Goal: Task Accomplishment & Management: Manage account settings

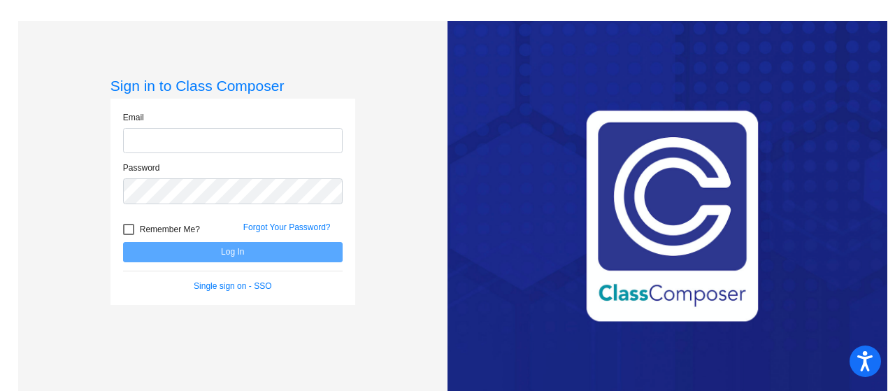
type input "[PERSON_NAME][EMAIL_ADDRESS][DOMAIN_NAME]"
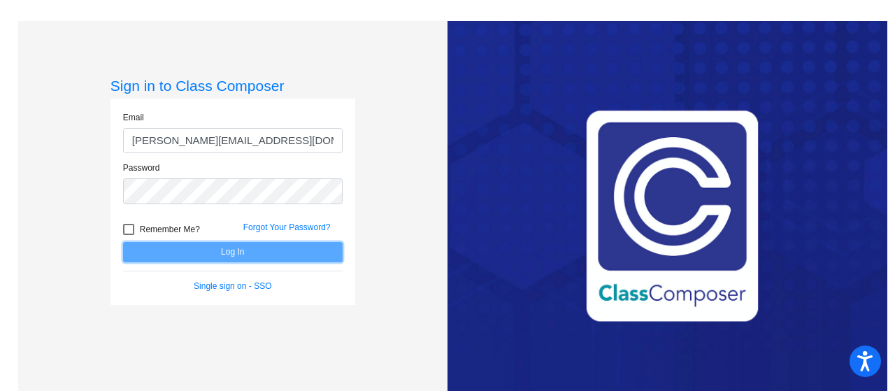
drag, startPoint x: 790, startPoint y: 1, endPoint x: 288, endPoint y: 254, distance: 562.1
click at [288, 254] on button "Log In" at bounding box center [233, 252] width 220 height 20
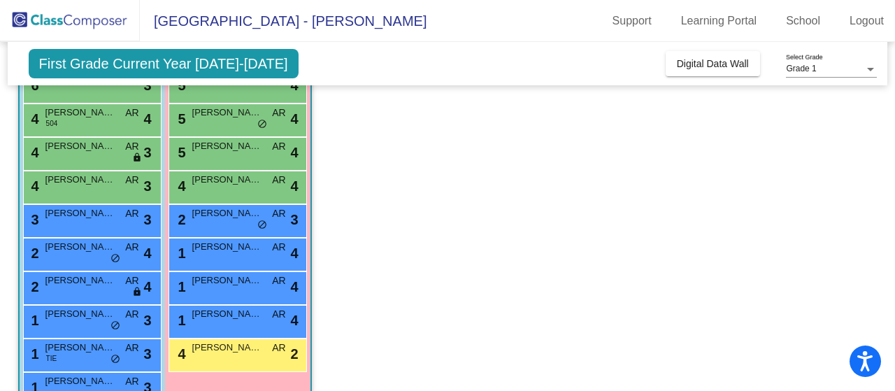
scroll to position [291, 0]
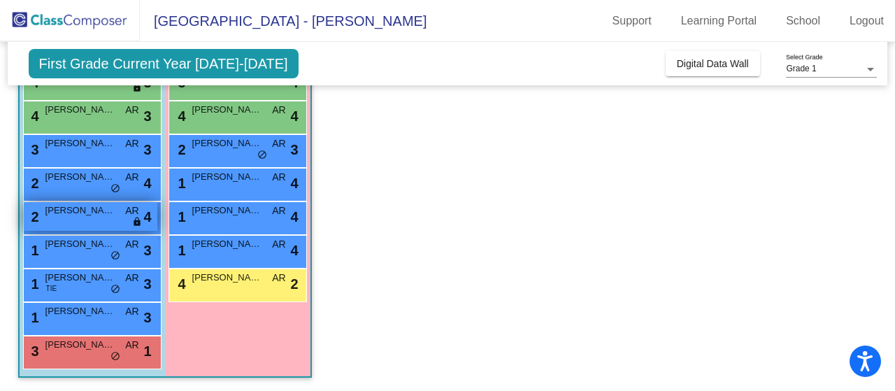
click at [136, 219] on span "lock" at bounding box center [137, 222] width 10 height 11
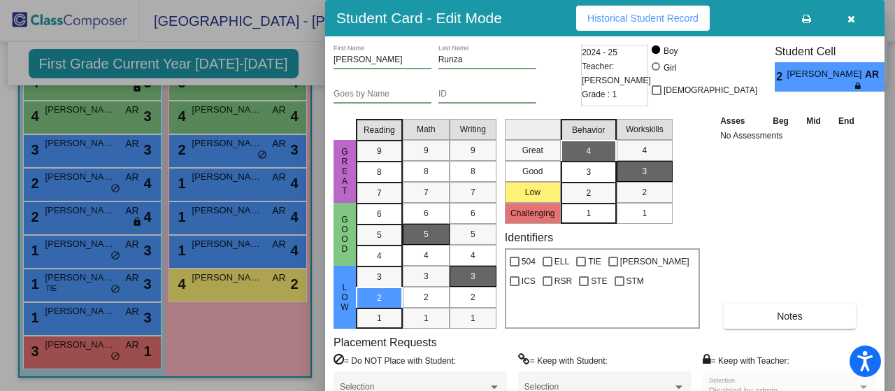
click at [855, 86] on icon at bounding box center [859, 86] width 8 height 8
click at [848, 19] on icon "button" at bounding box center [851, 19] width 8 height 10
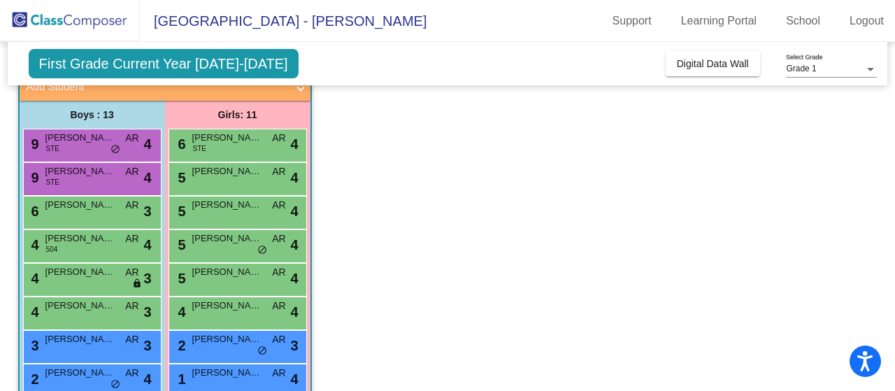
scroll to position [81, 0]
